Goal: Obtain resource: Obtain resource

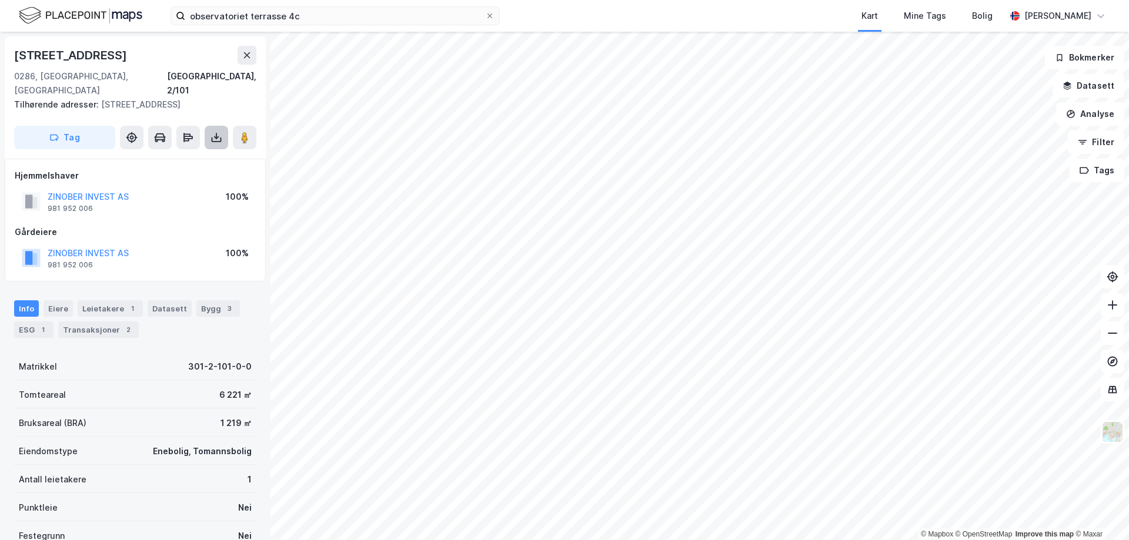
click at [213, 132] on icon at bounding box center [216, 138] width 12 height 12
click at [192, 156] on div "Last ned grunnbok" at bounding box center [158, 160] width 68 height 9
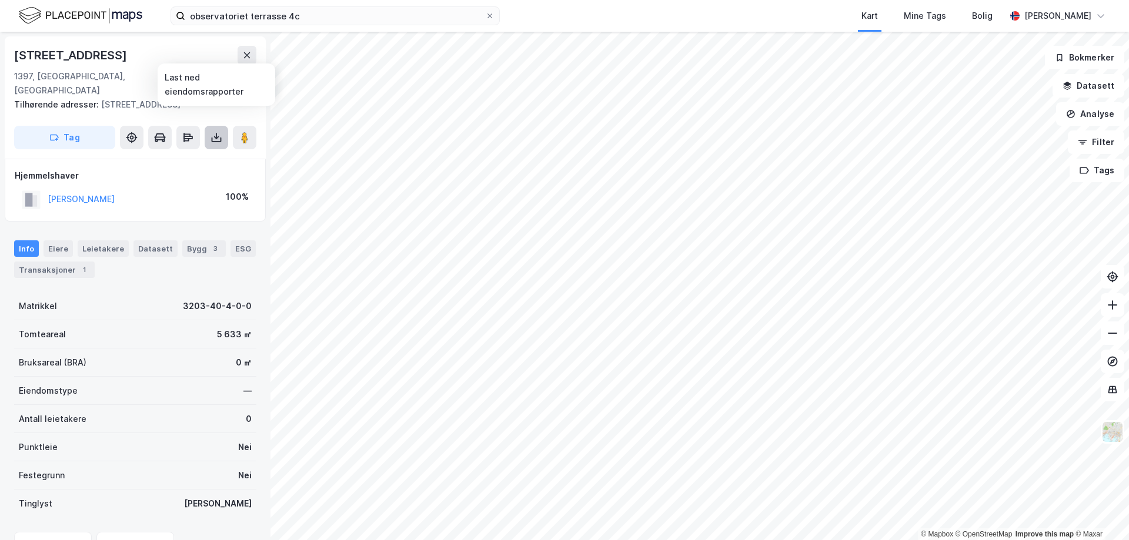
click at [207, 126] on button at bounding box center [217, 138] width 24 height 24
click at [109, 324] on div "Tomteareal 5 633 ㎡" at bounding box center [135, 334] width 242 height 28
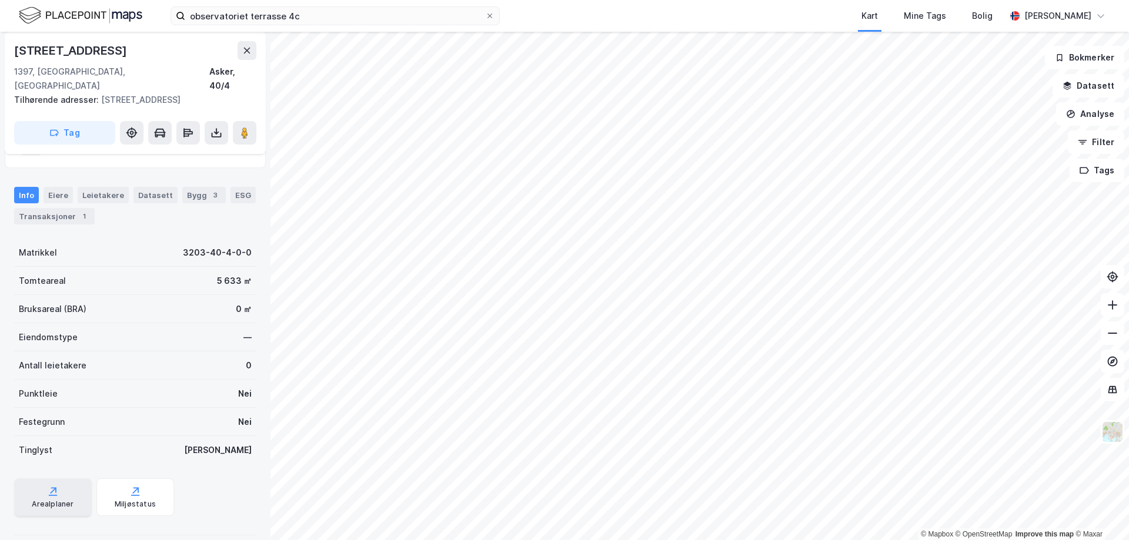
click at [48, 500] on div "Arealplaner" at bounding box center [53, 504] width 42 height 9
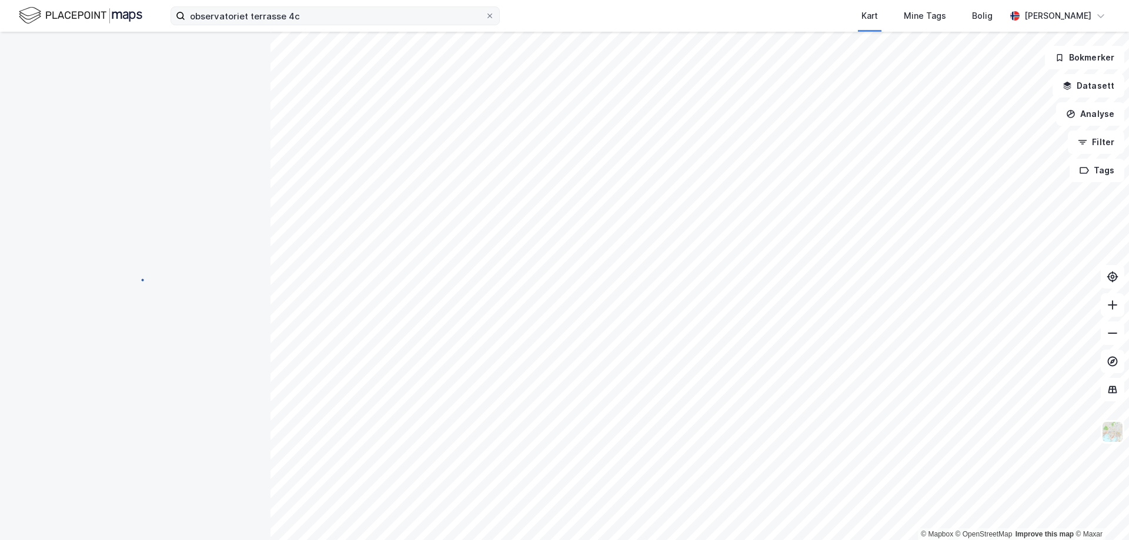
scroll to position [54, 0]
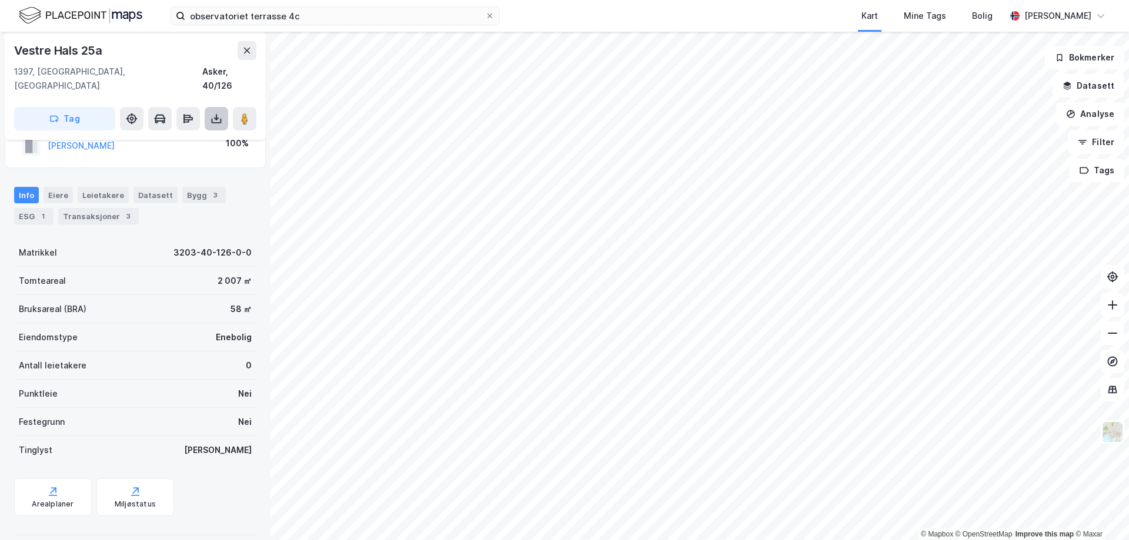
click at [209, 107] on button at bounding box center [217, 119] width 24 height 24
click at [192, 138] on div "Last ned grunnbok" at bounding box center [158, 142] width 68 height 9
